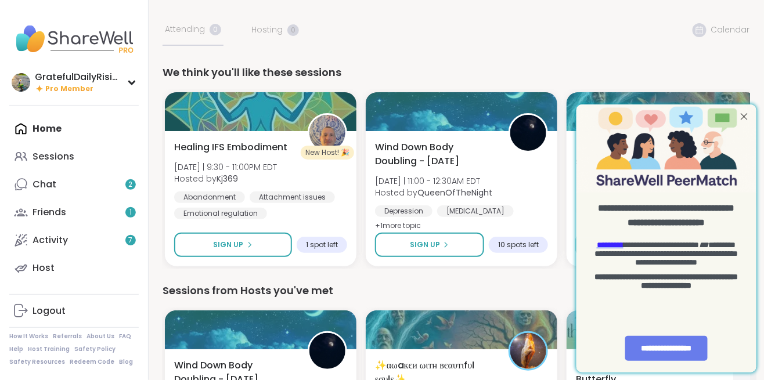
click at [742, 124] on img "entering slideout" at bounding box center [666, 147] width 180 height 89
click at [749, 121] on div at bounding box center [744, 116] width 15 height 15
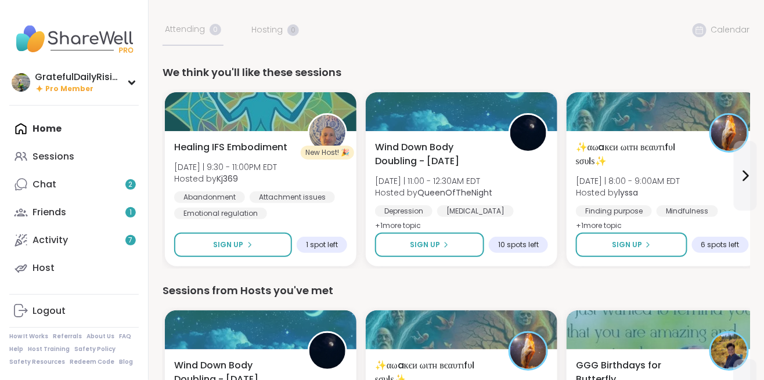
click at [52, 161] on div "Sessions" at bounding box center [54, 156] width 42 height 13
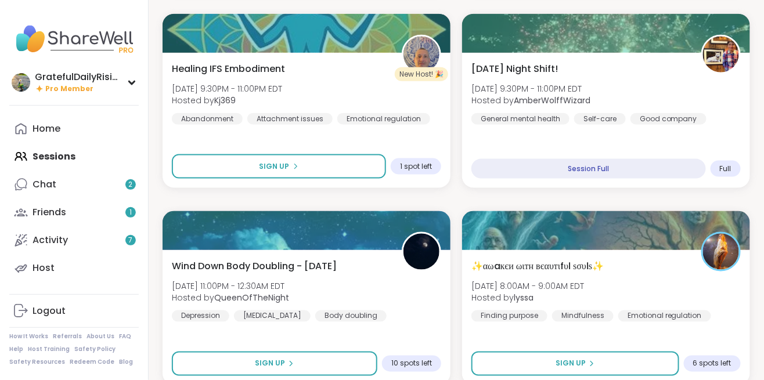
scroll to position [351, 0]
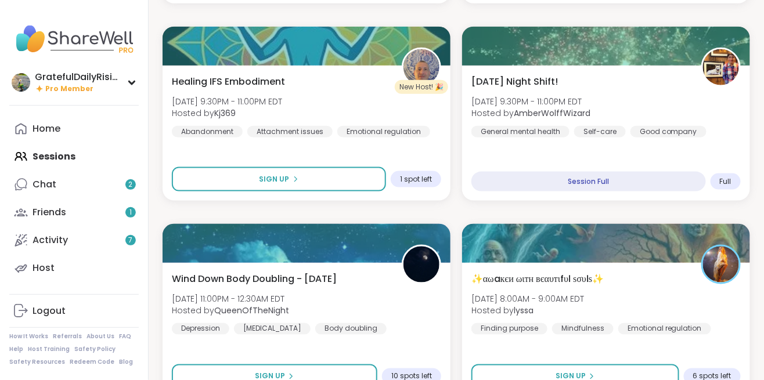
click at [343, 85] on div "Healing IFS Embodiment [DATE] 9:30PM - 11:00PM EDT Hosted by Kj369 Abandonment …" at bounding box center [307, 106] width 270 height 63
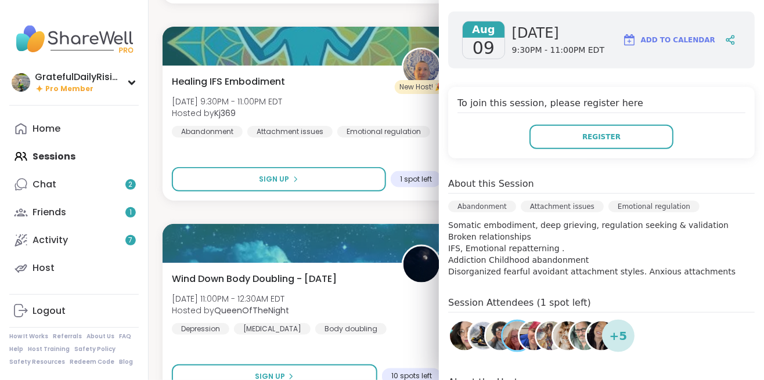
scroll to position [238, 0]
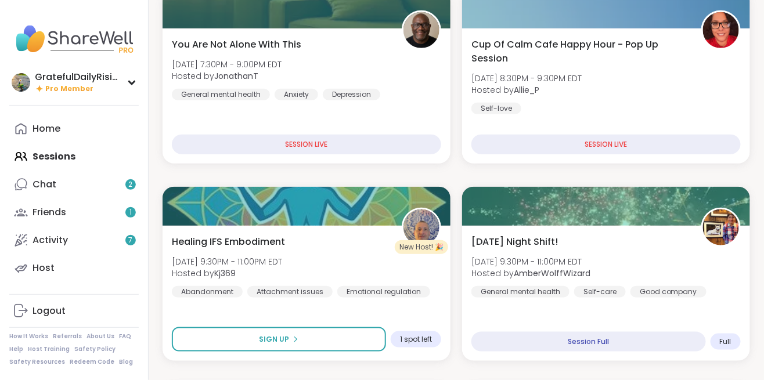
scroll to position [0, 0]
